Goal: Information Seeking & Learning: Learn about a topic

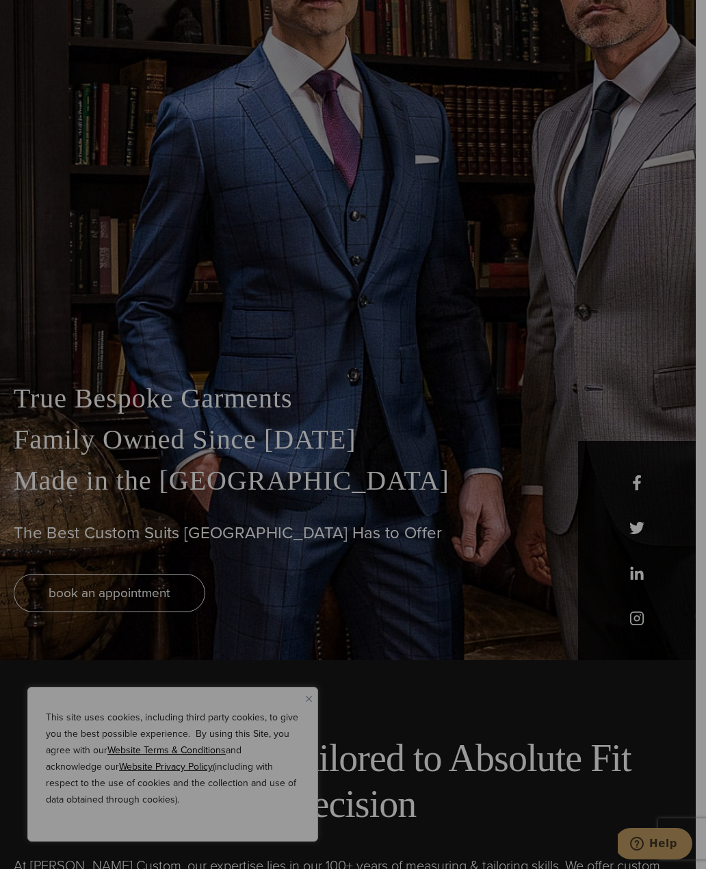
scroll to position [207, 0]
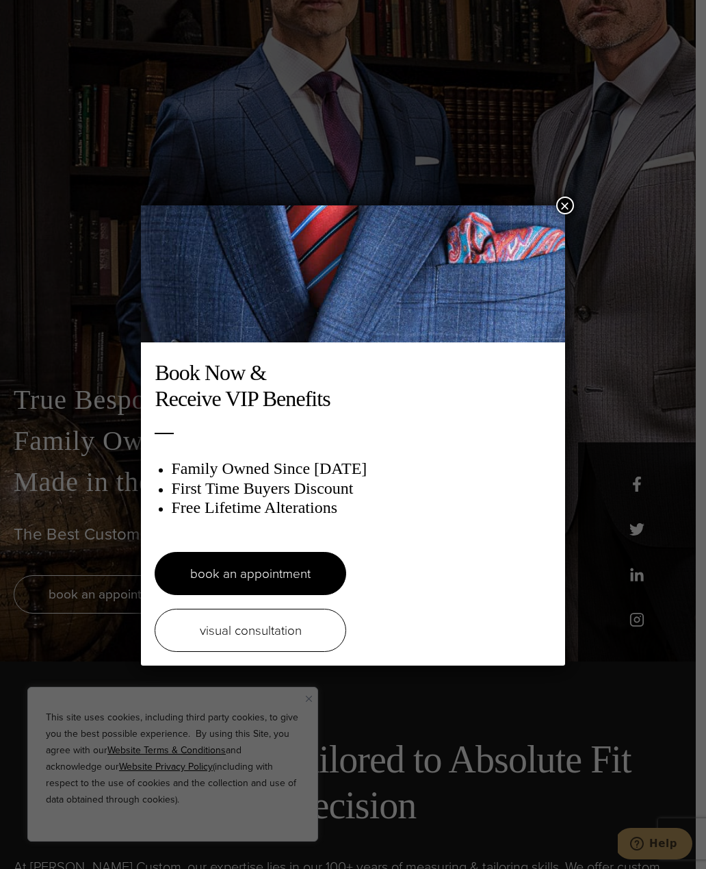
click at [321, 622] on link "visual consultation" at bounding box center [251, 630] width 192 height 43
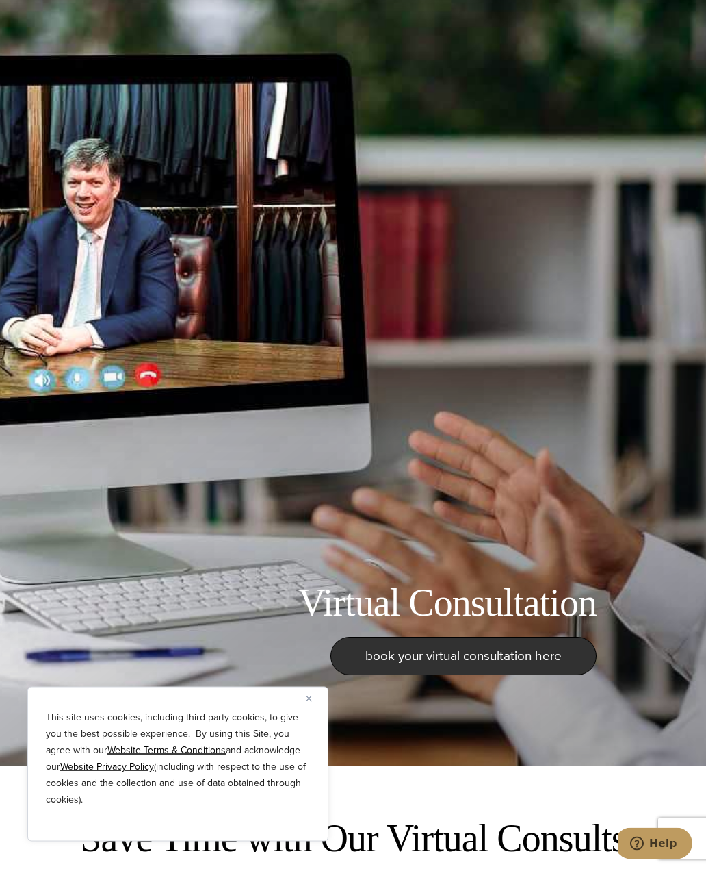
scroll to position [103, 0]
click at [302, 752] on div "This site uses cookies, including third party cookies, to give you the best pos…" at bounding box center [177, 764] width 301 height 155
click at [309, 702] on img "Close" at bounding box center [309, 699] width 6 height 6
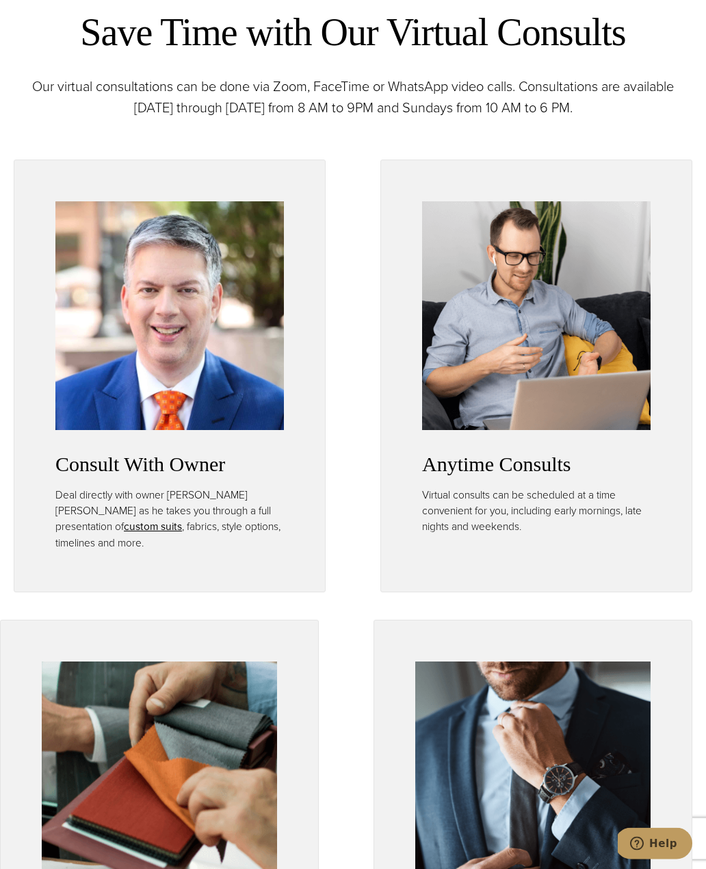
scroll to position [895, 0]
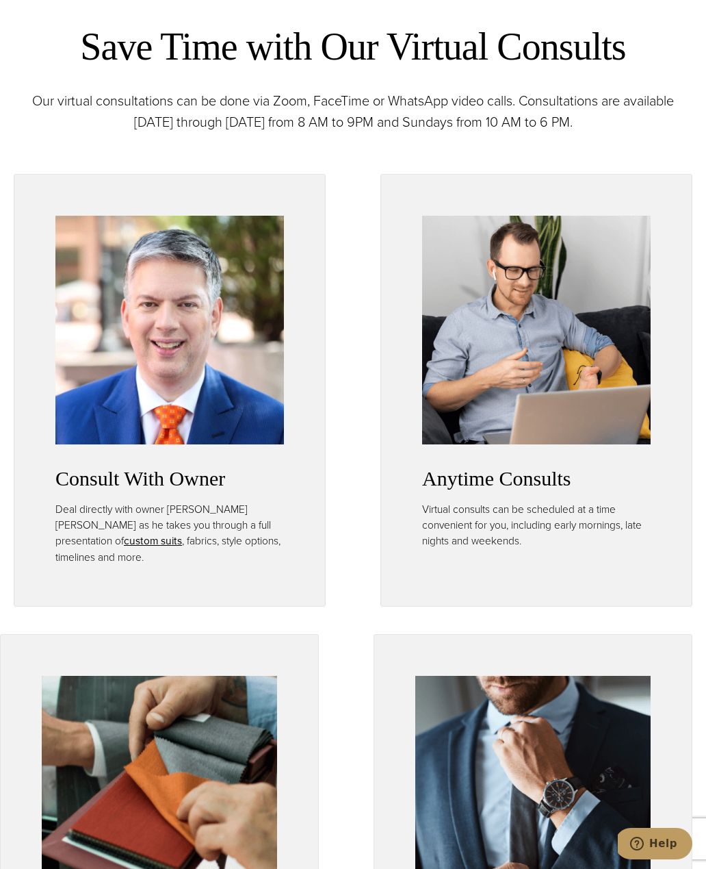
click at [124, 548] on link "custom suits opens in a new tab" at bounding box center [153, 541] width 58 height 16
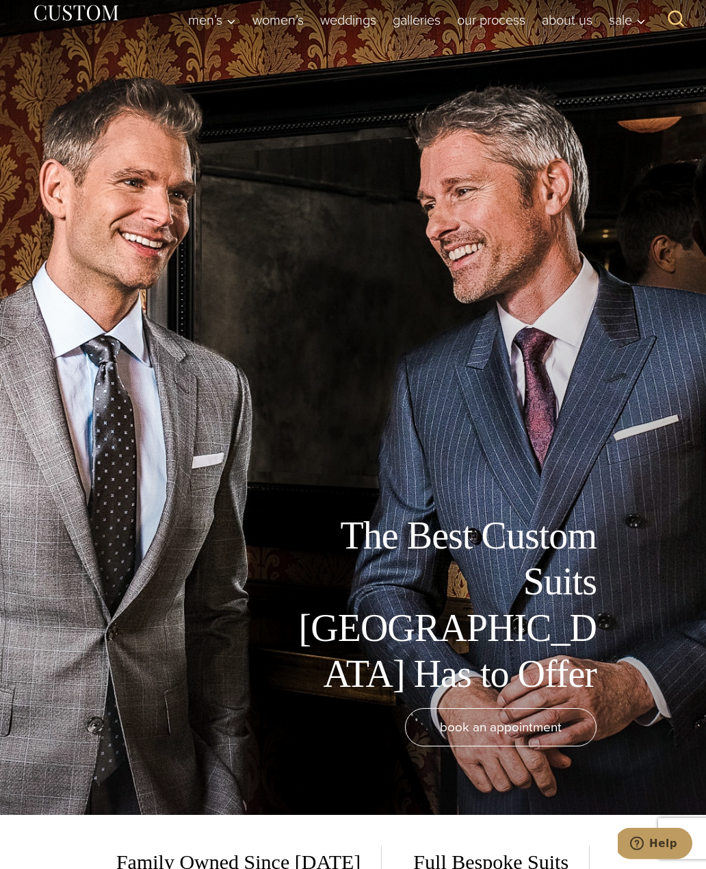
scroll to position [58, 0]
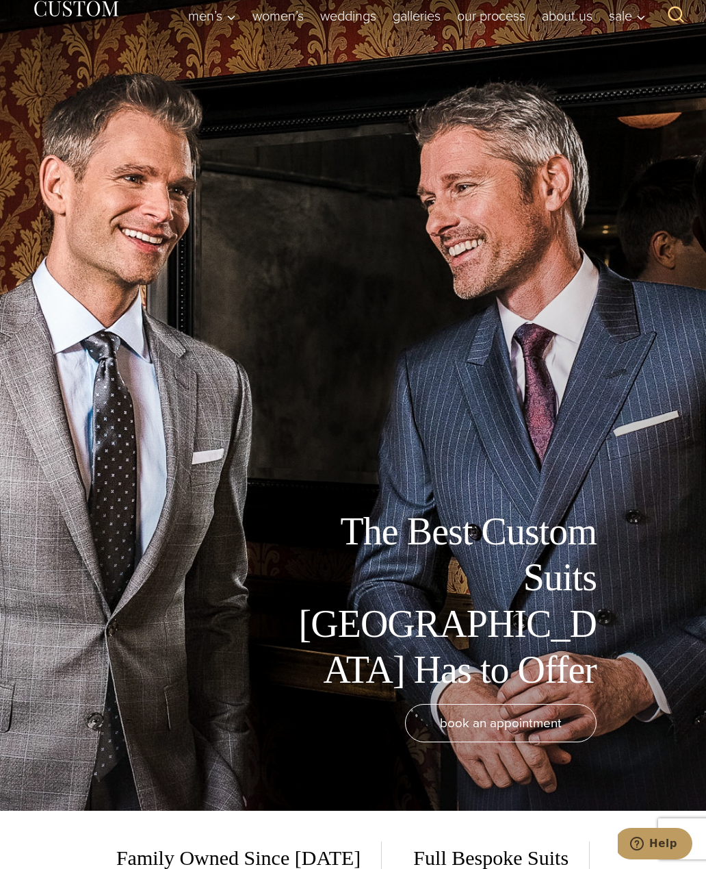
click at [534, 732] on span "book an appointment" at bounding box center [501, 723] width 122 height 20
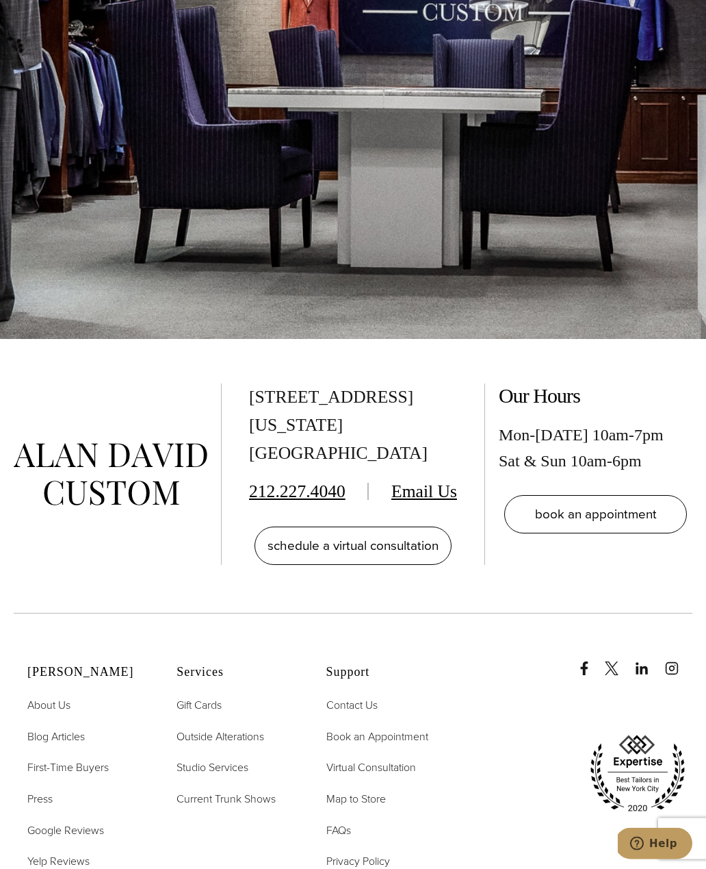
scroll to position [3279, 0]
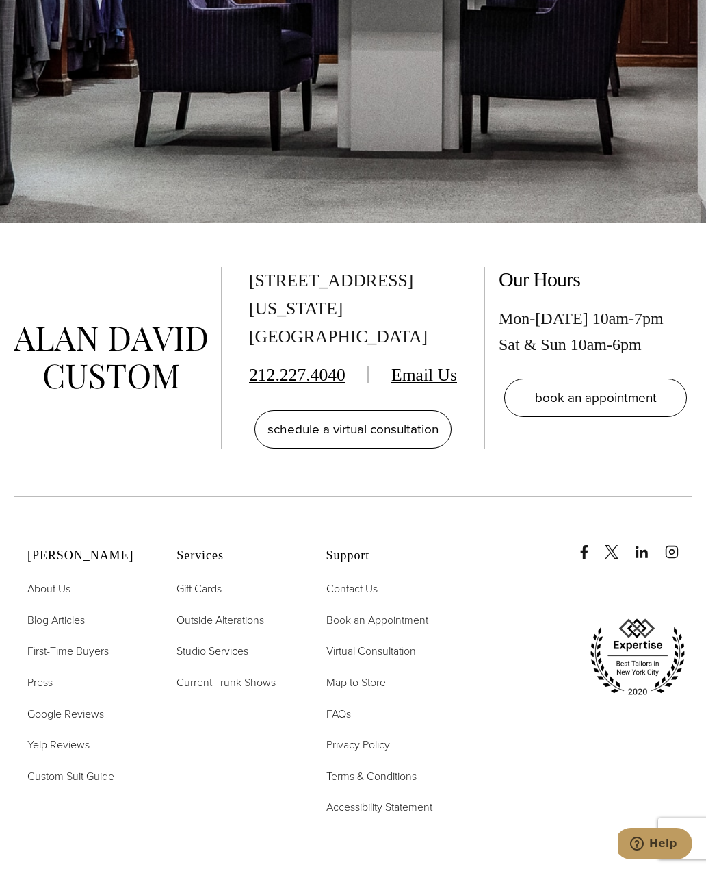
click at [75, 659] on span "First-Time Buyers" at bounding box center [67, 651] width 81 height 16
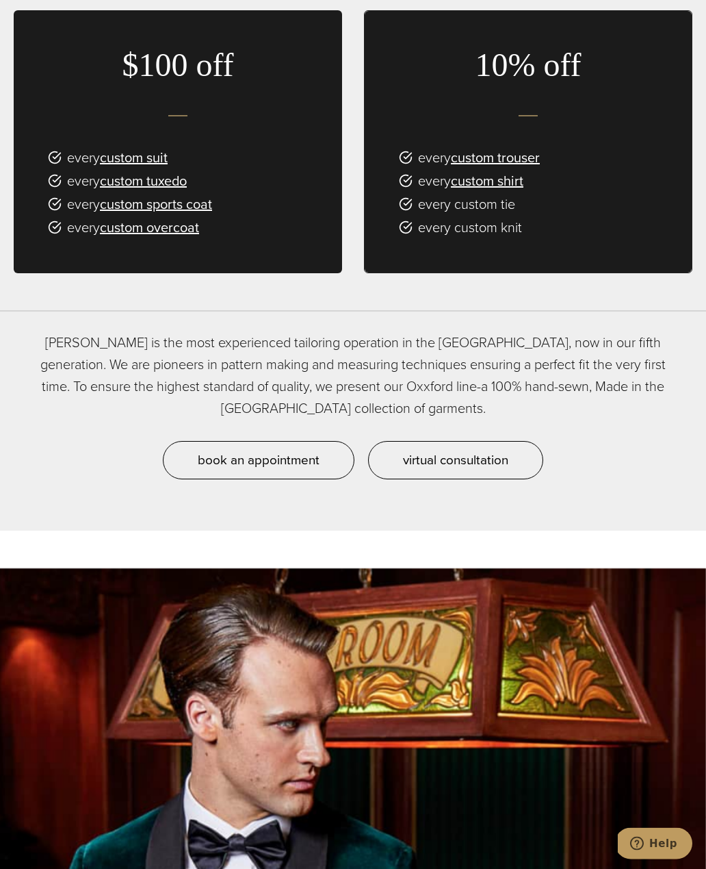
scroll to position [1275, 0]
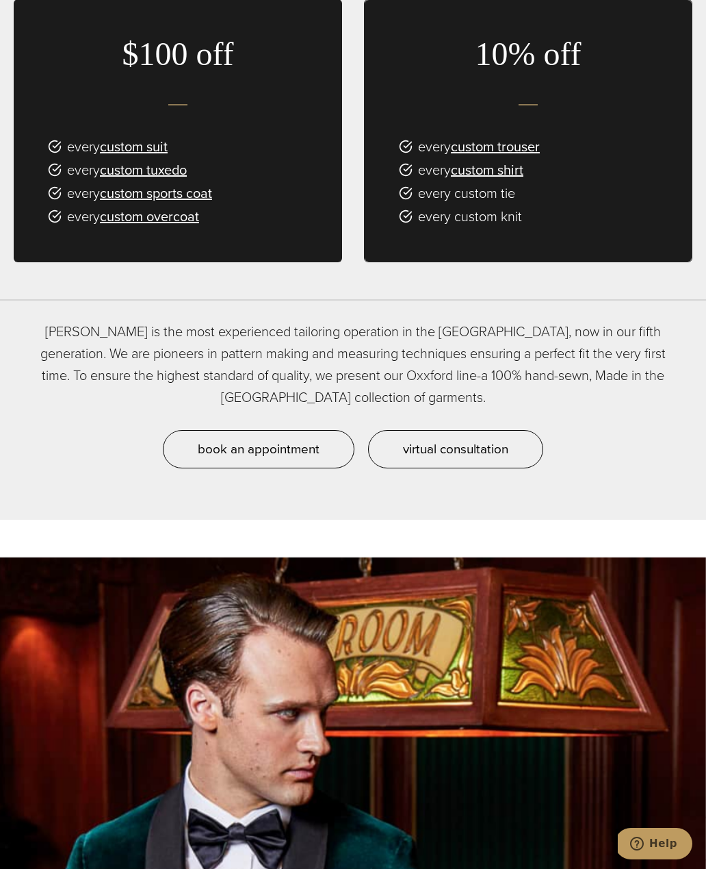
click at [509, 459] on span "virtual consultation" at bounding box center [455, 449] width 105 height 20
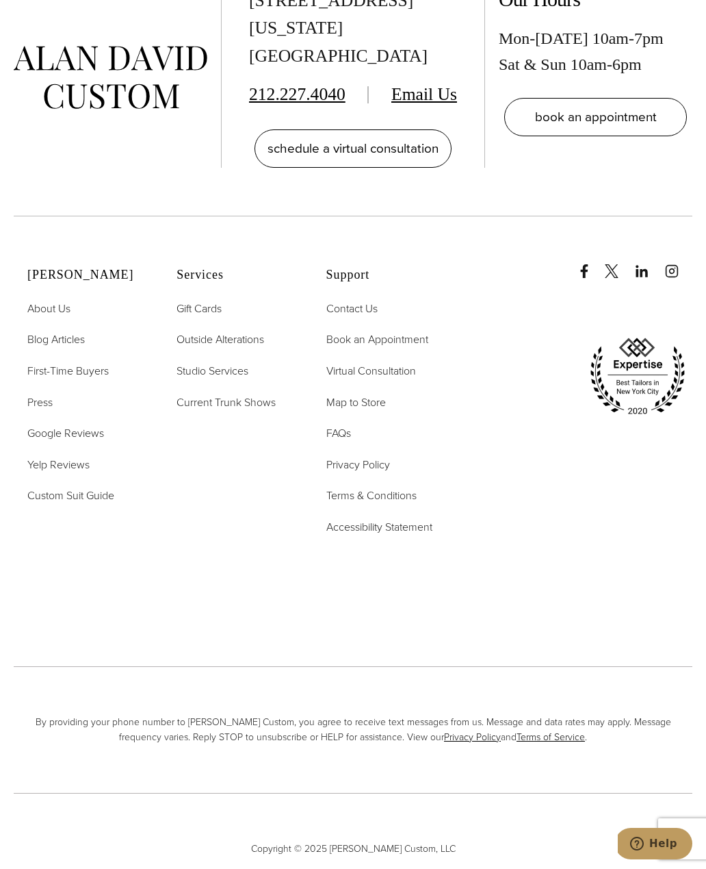
scroll to position [4311, 0]
click at [345, 442] on span "FAQs" at bounding box center [339, 434] width 25 height 16
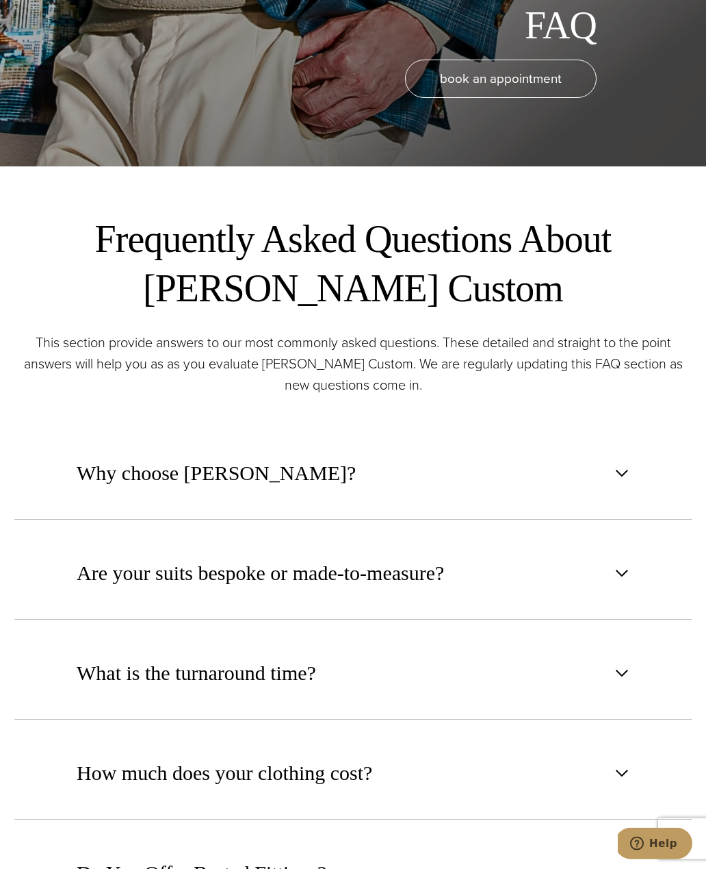
scroll to position [703, 0]
click at [626, 581] on span "button" at bounding box center [622, 572] width 16 height 16
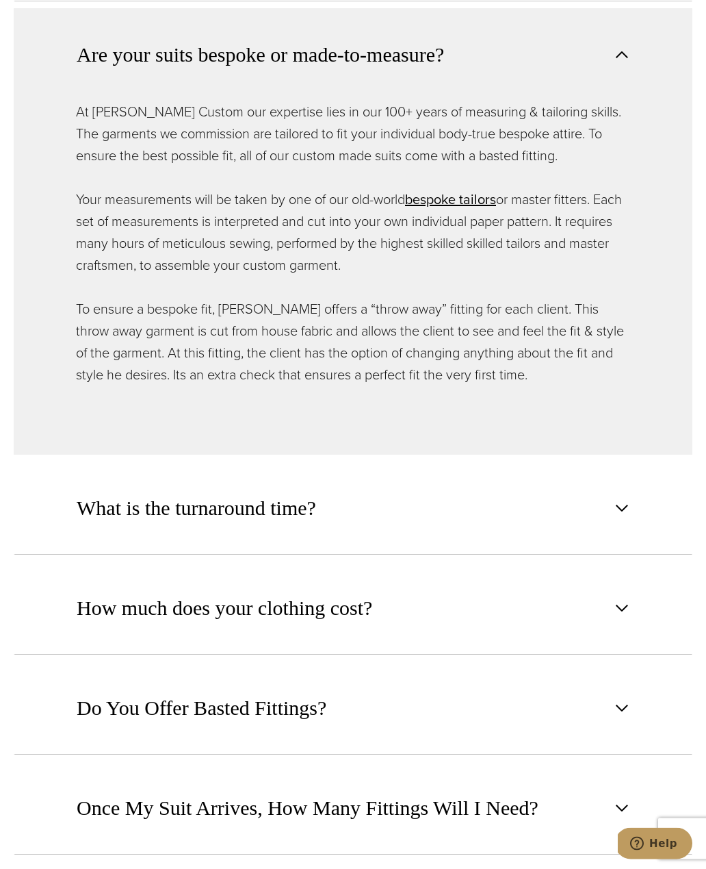
scroll to position [1221, 0]
click at [617, 516] on span "button" at bounding box center [622, 508] width 16 height 16
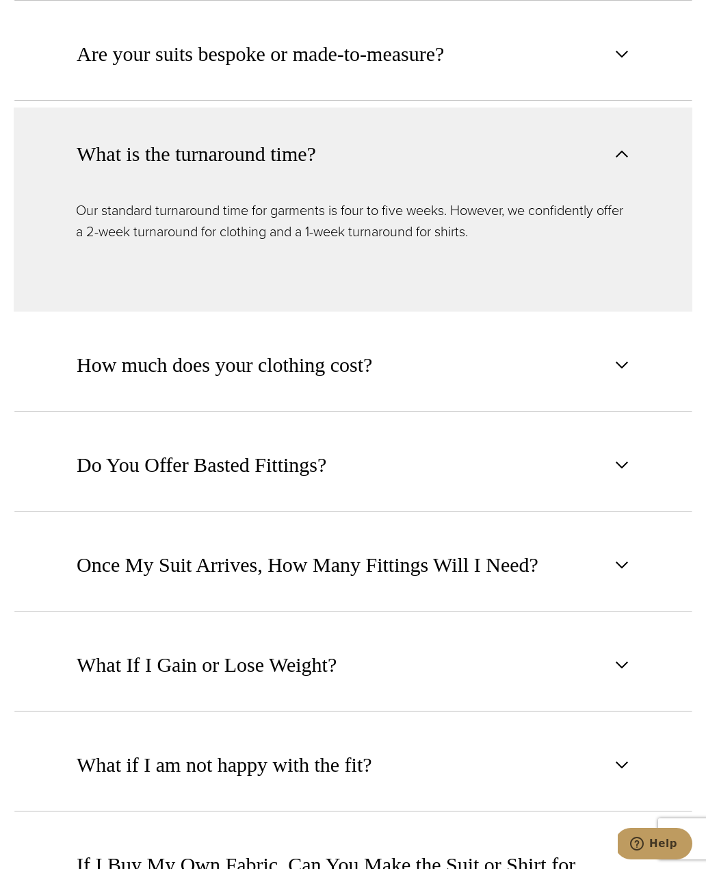
click at [628, 411] on button "How much does your clothing cost?" at bounding box center [353, 364] width 679 height 93
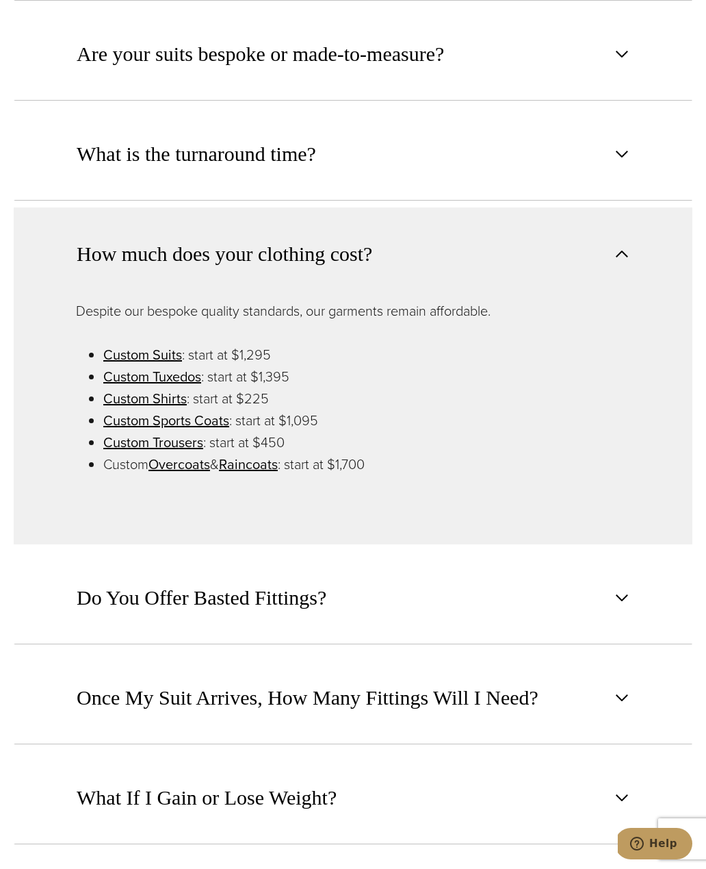
click at [610, 712] on button "Once My Suit Arrives, How Many Fittings Will I Need?" at bounding box center [353, 697] width 679 height 93
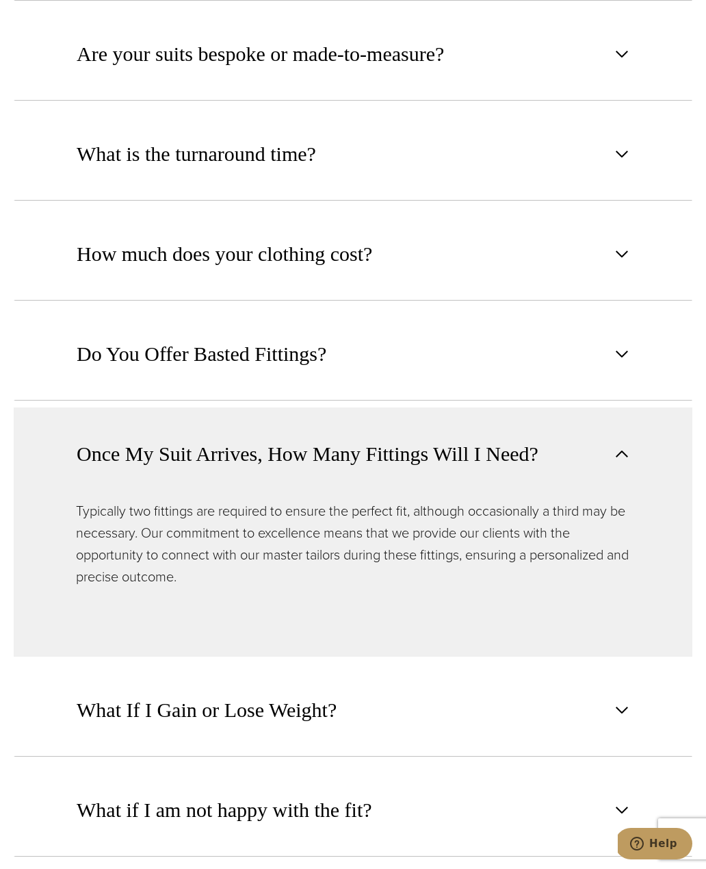
click at [630, 362] on span "button" at bounding box center [622, 354] width 16 height 16
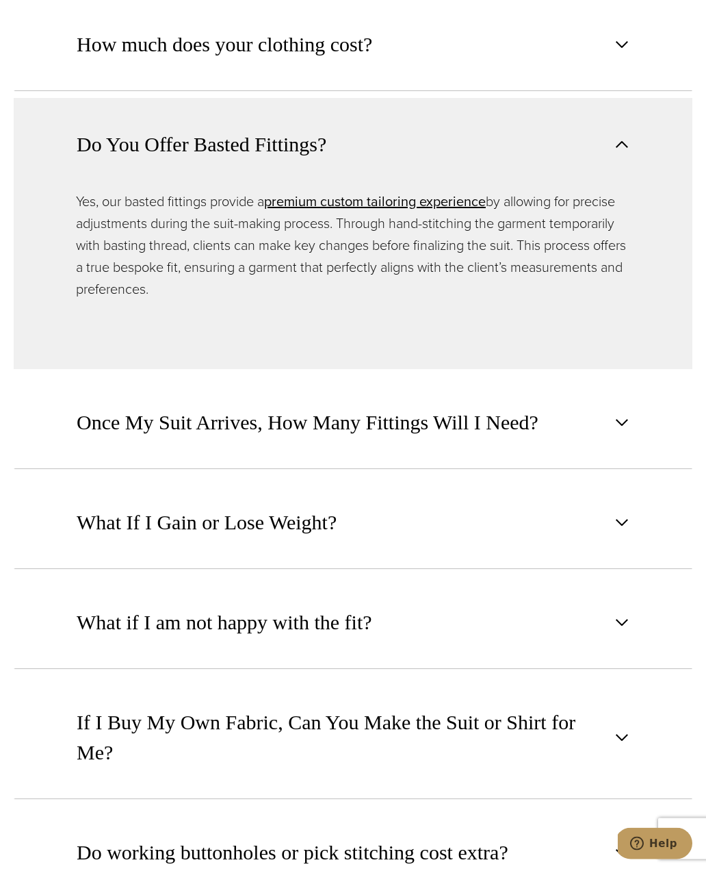
scroll to position [1431, 0]
click at [628, 431] on span "button" at bounding box center [622, 422] width 16 height 16
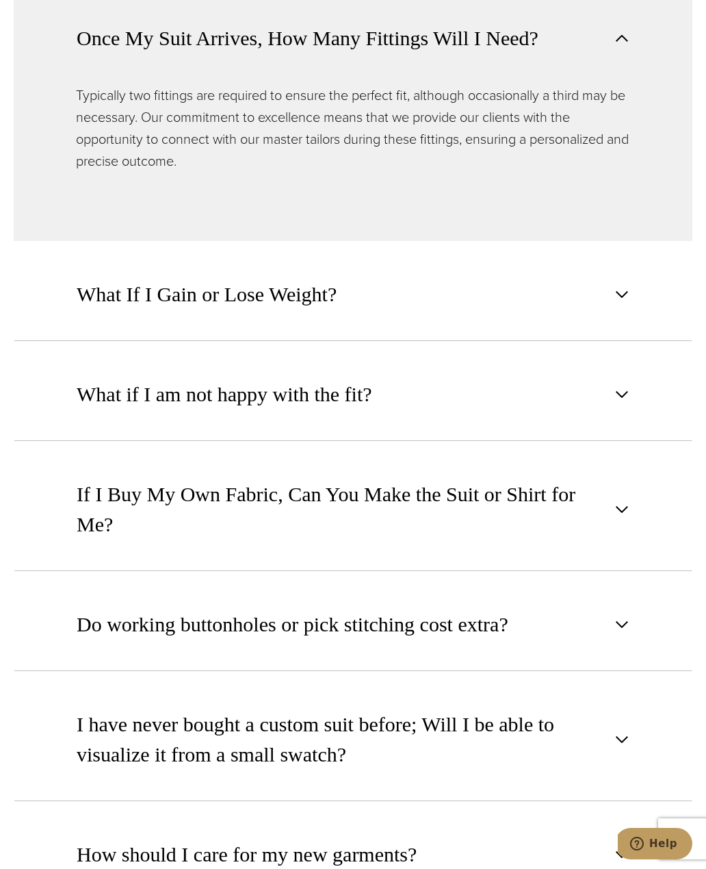
scroll to position [1653, 0]
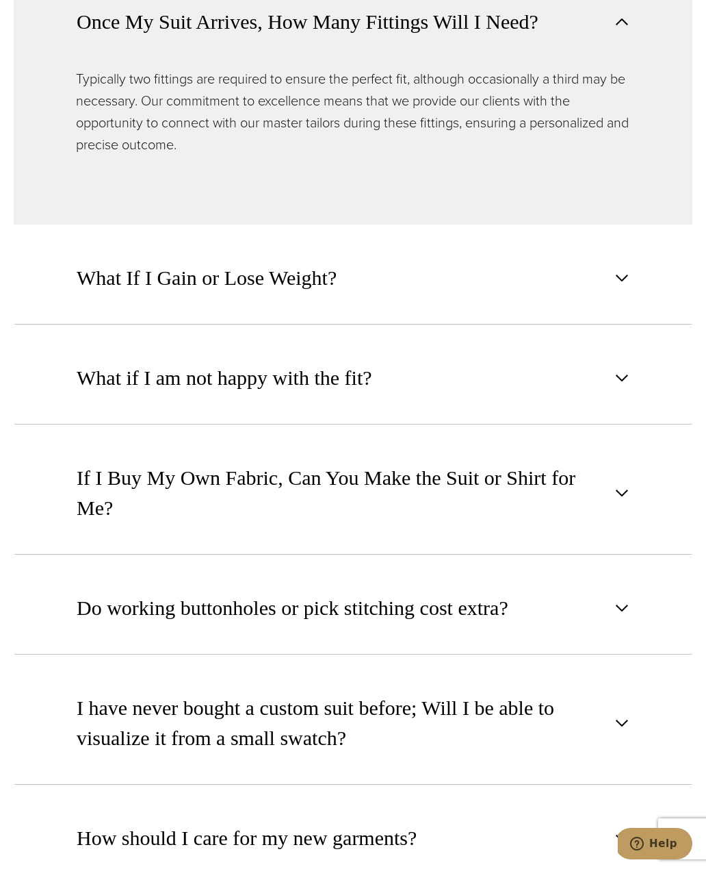
click at [628, 501] on span "button" at bounding box center [622, 493] width 16 height 16
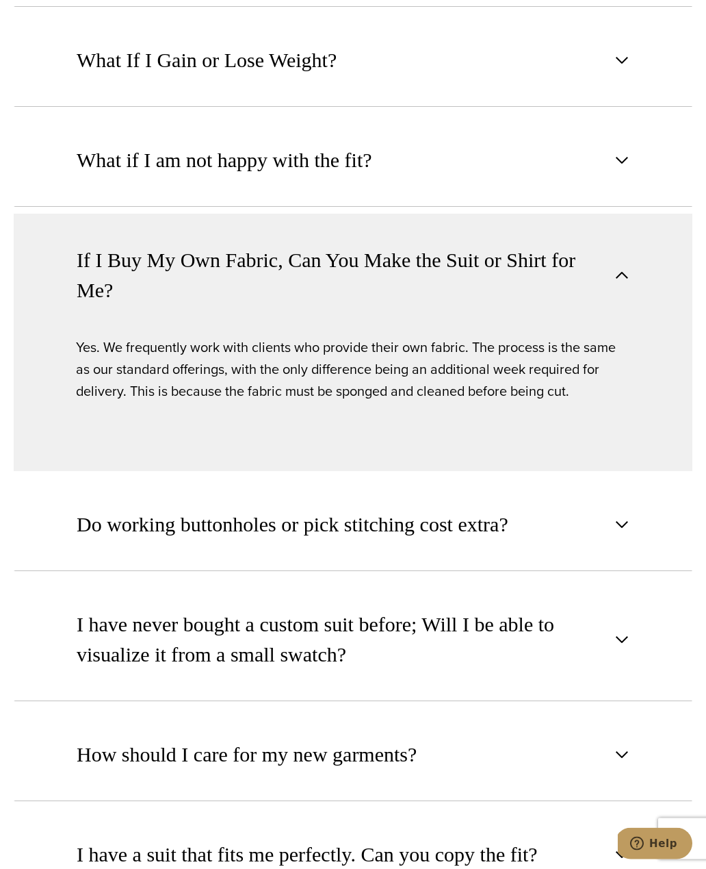
scroll to position [1718, 0]
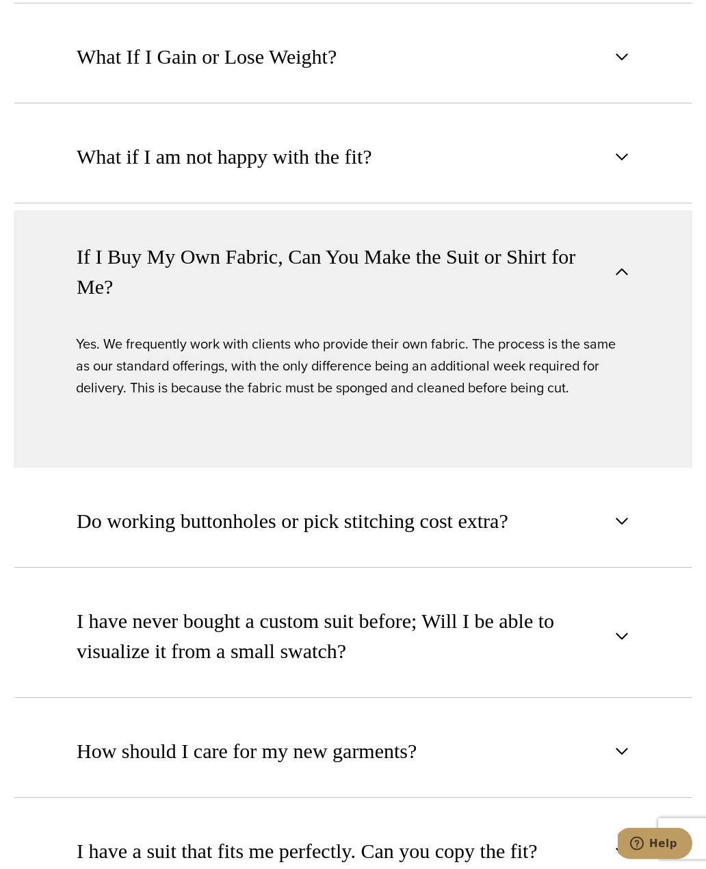
click at [633, 568] on button "Do working buttonholes or pick stitching cost extra?" at bounding box center [353, 521] width 679 height 93
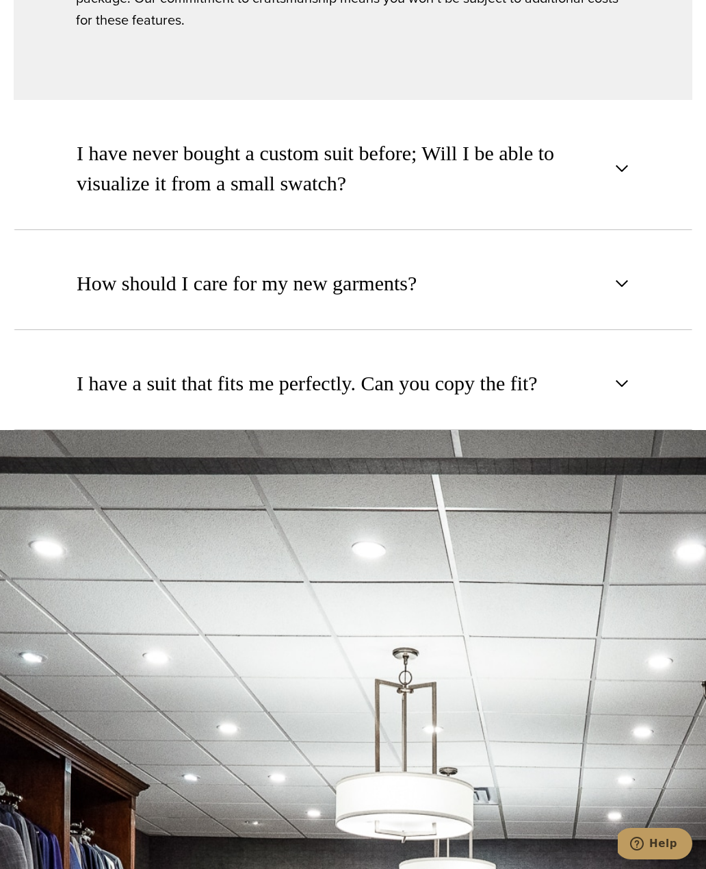
scroll to position [2128, 0]
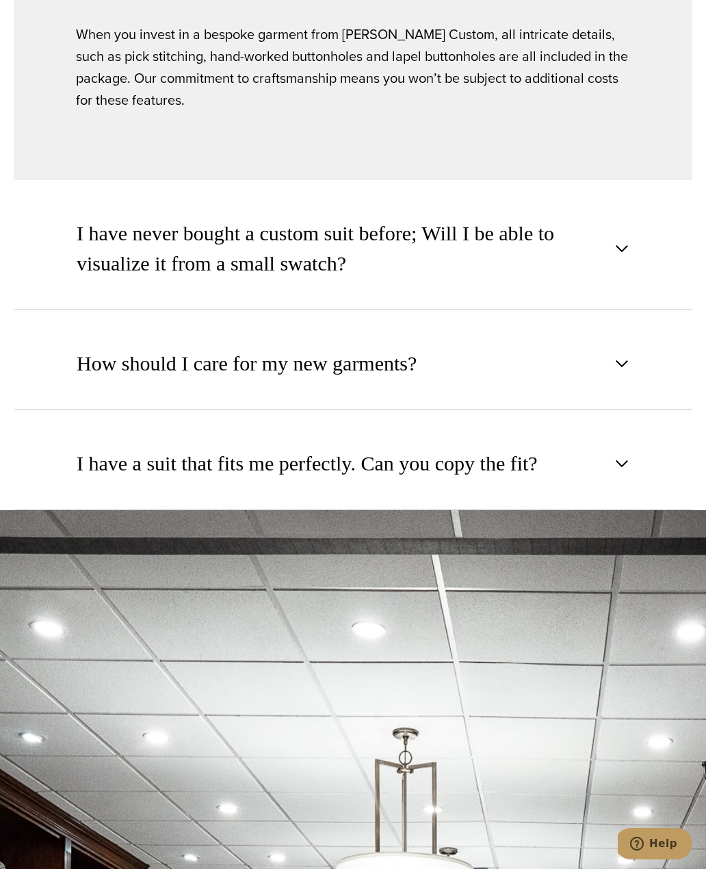
click at [632, 503] on button "I have a suit that fits me perfectly. Can you copy the fit?" at bounding box center [353, 463] width 679 height 93
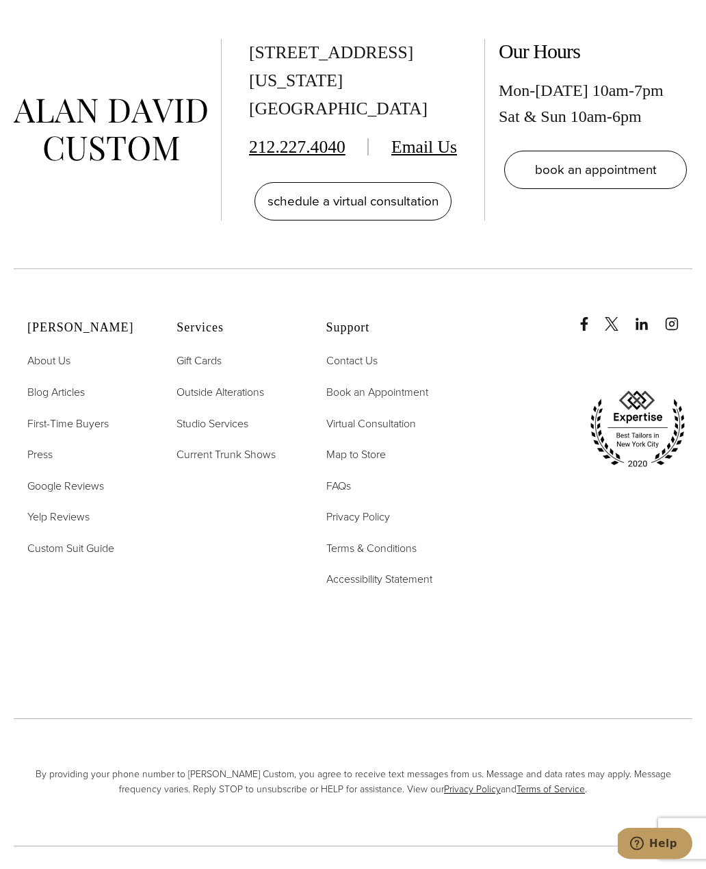
scroll to position [3458, 0]
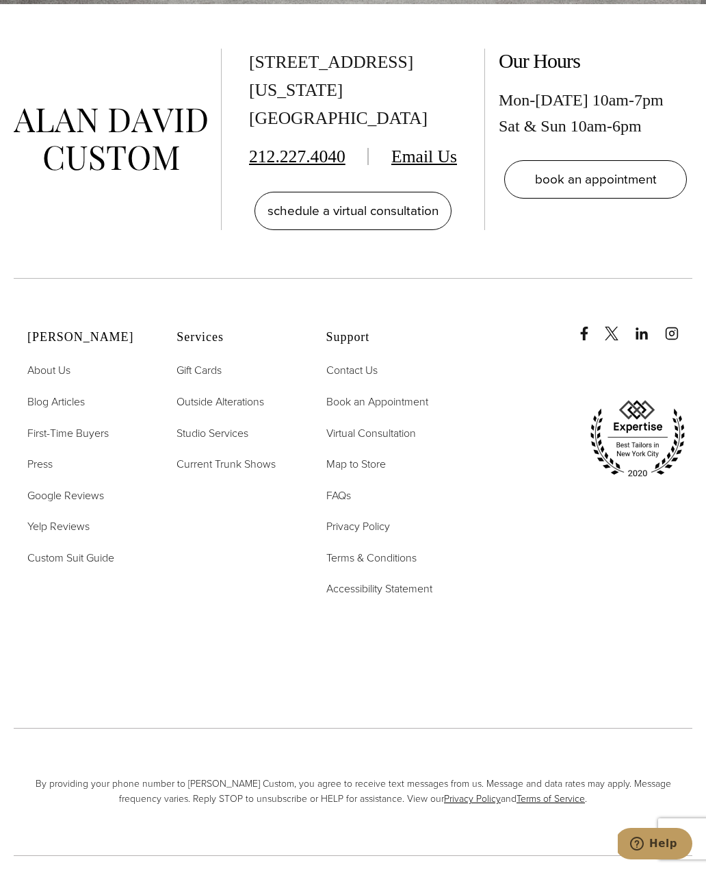
click at [268, 472] on span "Current Trunk Shows" at bounding box center [226, 464] width 99 height 16
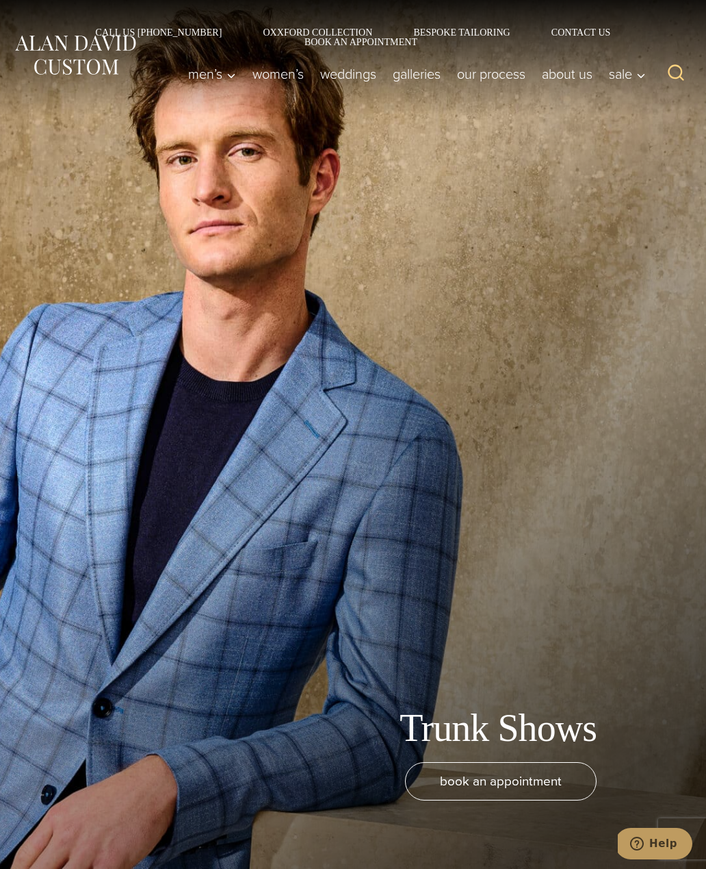
click at [393, 27] on link "Bespoke Tailoring" at bounding box center [462, 32] width 138 height 10
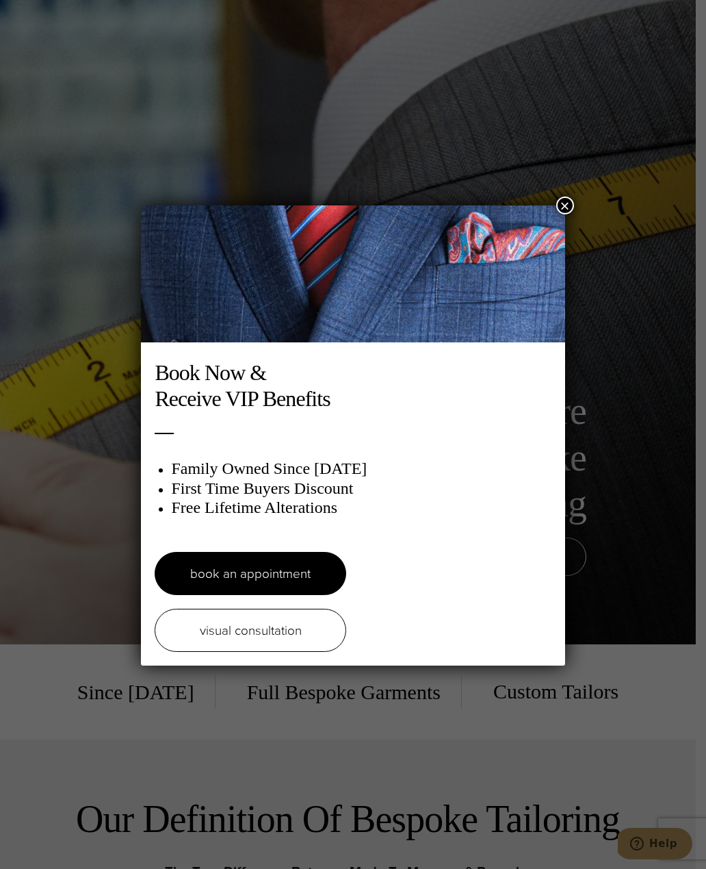
scroll to position [151, 0]
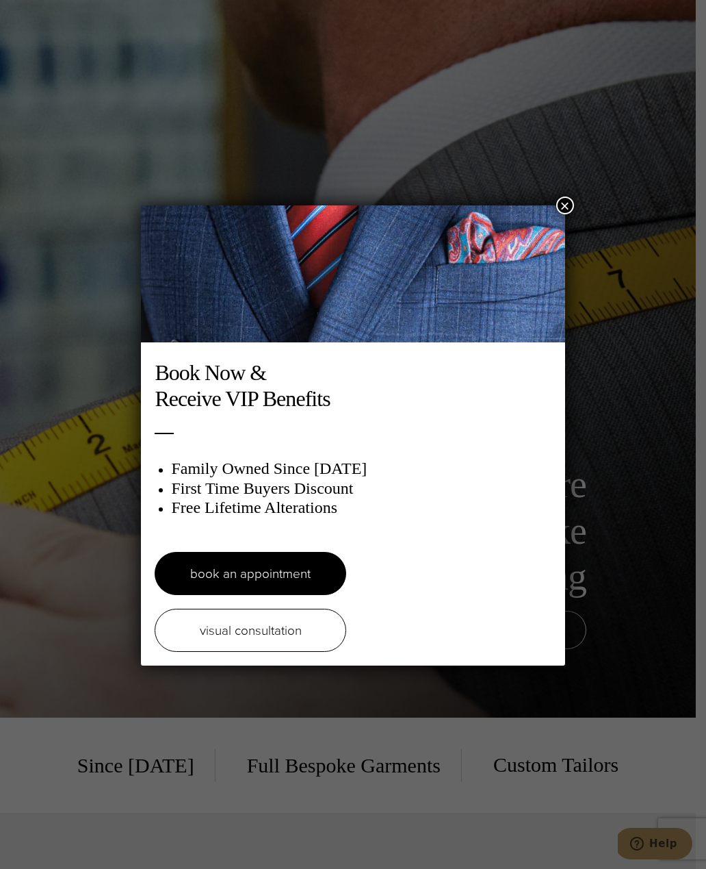
click at [568, 200] on button "×" at bounding box center [566, 205] width 18 height 18
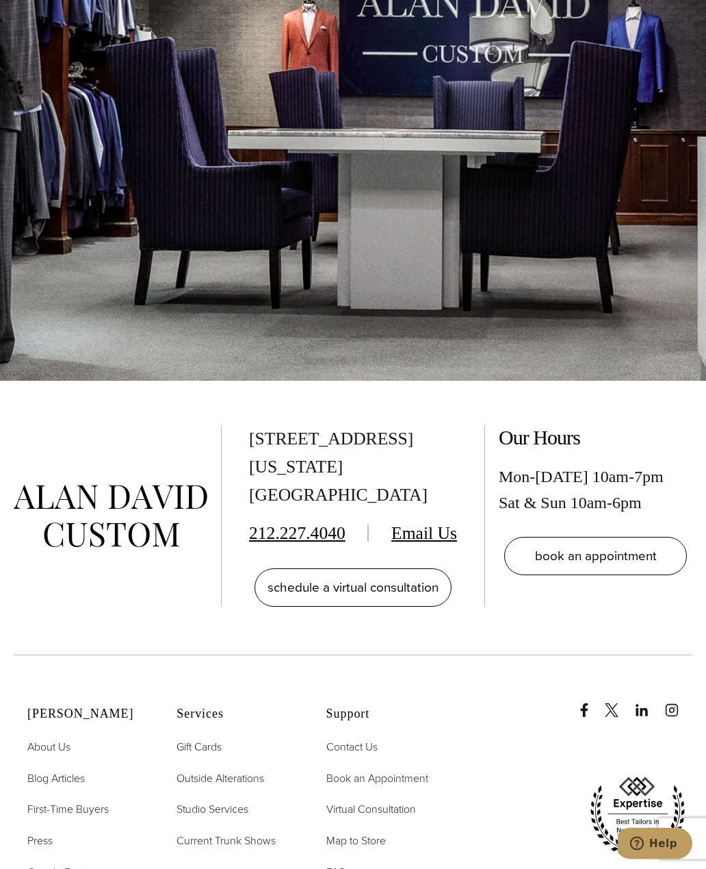
scroll to position [5221, 0]
